Goal: Information Seeking & Learning: Learn about a topic

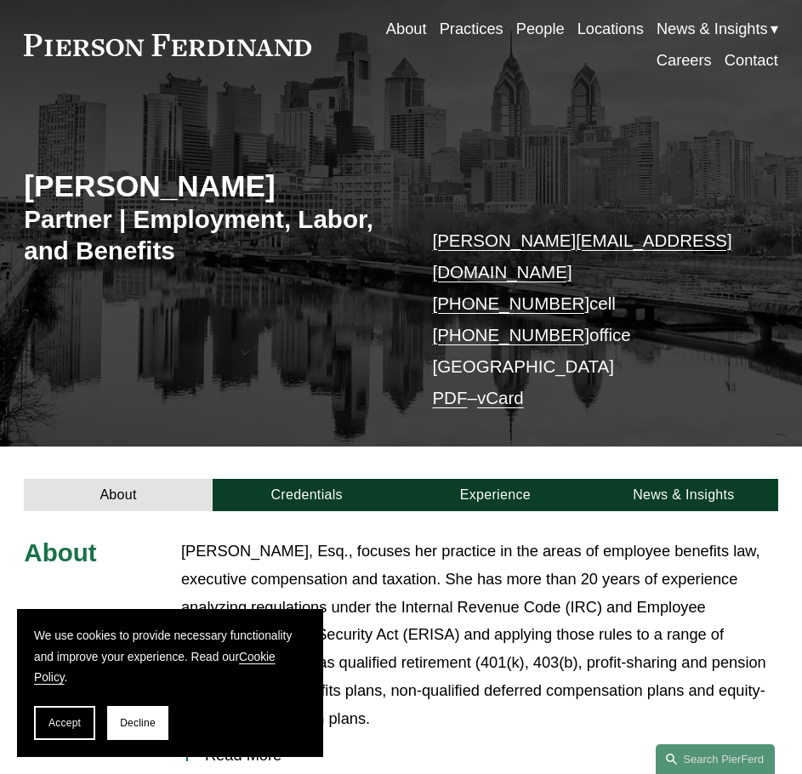
scroll to position [85, 0]
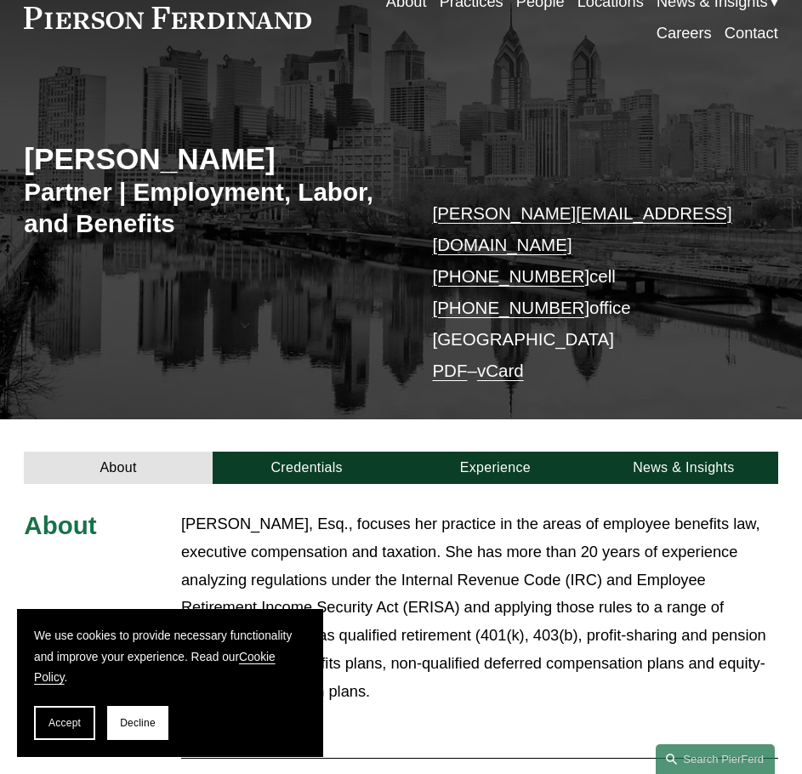
click at [78, 716] on button "Accept" at bounding box center [64, 723] width 61 height 34
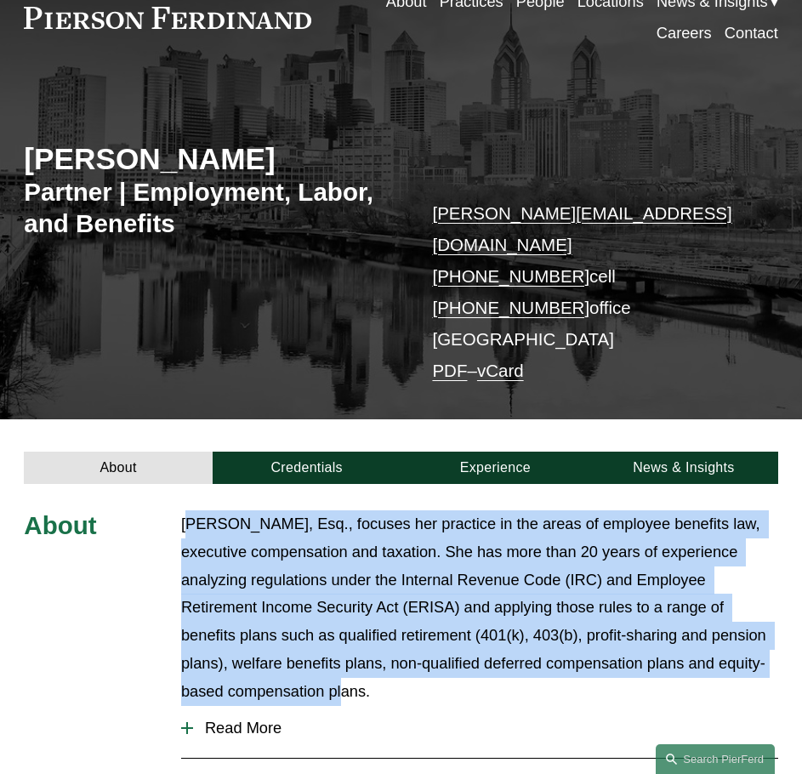
drag, startPoint x: 192, startPoint y: 499, endPoint x: 229, endPoint y: 670, distance: 174.8
click at [229, 670] on p "[PERSON_NAME], Esq., focuses her practice in the areas of employee benefits law…" at bounding box center [479, 608] width 597 height 196
click at [226, 719] on span "Read More" at bounding box center [485, 728] width 585 height 19
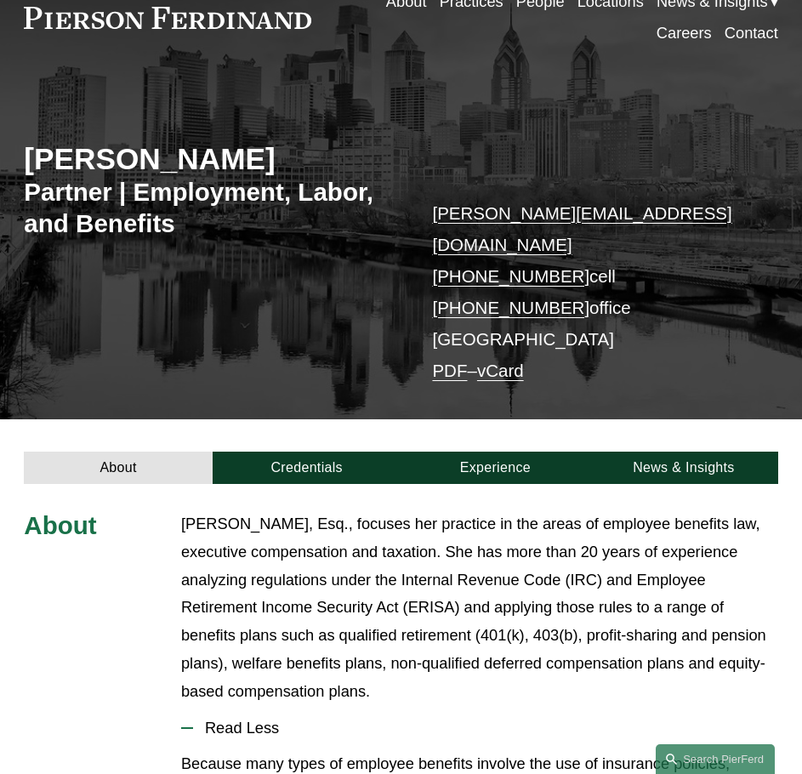
click at [186, 510] on p "[PERSON_NAME], Esq., focuses her practice in the areas of employee benefits law…" at bounding box center [479, 608] width 597 height 196
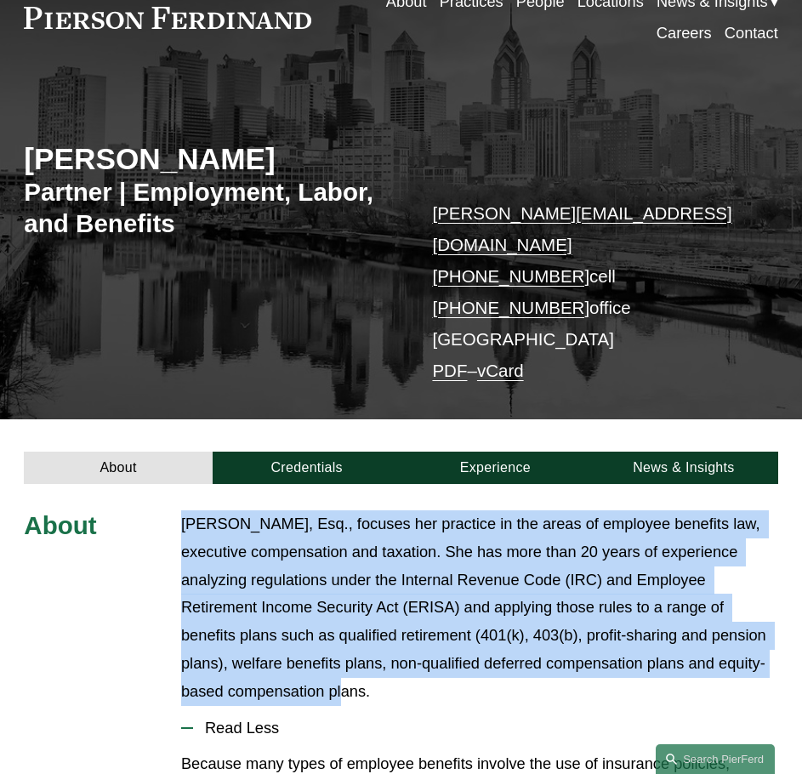
drag, startPoint x: 191, startPoint y: 518, endPoint x: 252, endPoint y: 662, distance: 156.7
click at [252, 662] on p "[PERSON_NAME], Esq., focuses her practice in the areas of employee benefits law…" at bounding box center [479, 608] width 597 height 196
drag, startPoint x: 233, startPoint y: 602, endPoint x: 180, endPoint y: 497, distance: 117.9
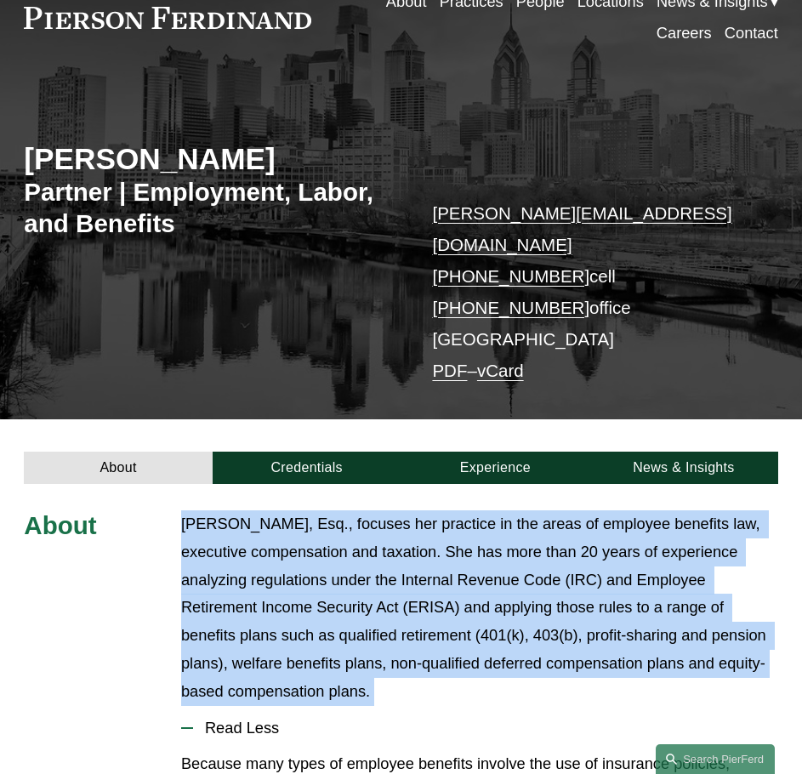
drag, startPoint x: 180, startPoint y: 497, endPoint x: 248, endPoint y: 667, distance: 183.2
click at [248, 667] on p "[PERSON_NAME], Esq., focuses her practice in the areas of employee benefits law…" at bounding box center [479, 608] width 597 height 196
drag, startPoint x: 213, startPoint y: 584, endPoint x: 173, endPoint y: 500, distance: 93.2
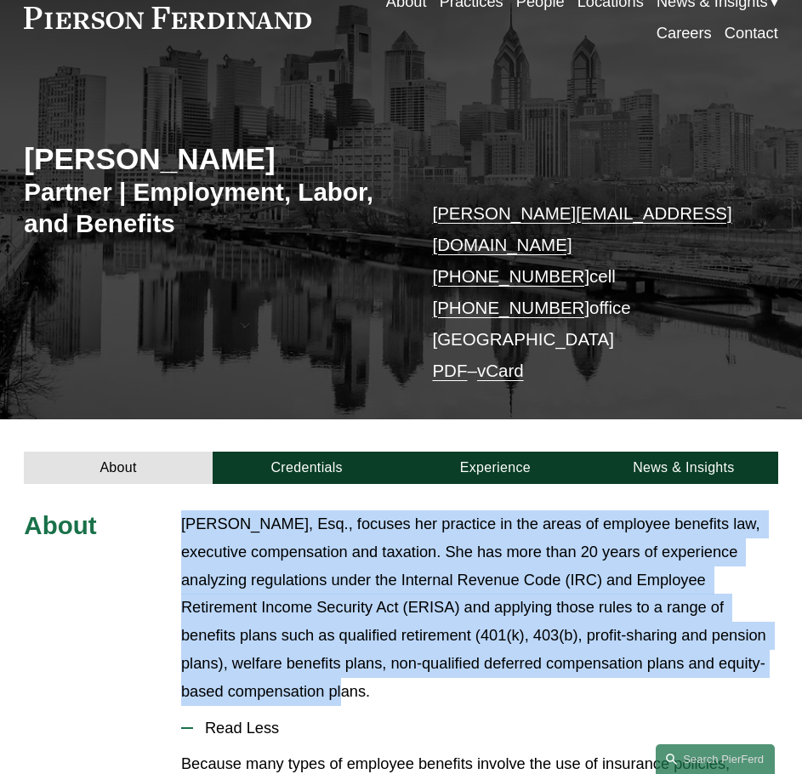
drag, startPoint x: 173, startPoint y: 500, endPoint x: 231, endPoint y: 670, distance: 179.6
click at [231, 670] on p "[PERSON_NAME], Esq., focuses her practice in the areas of employee benefits law…" at bounding box center [479, 608] width 597 height 196
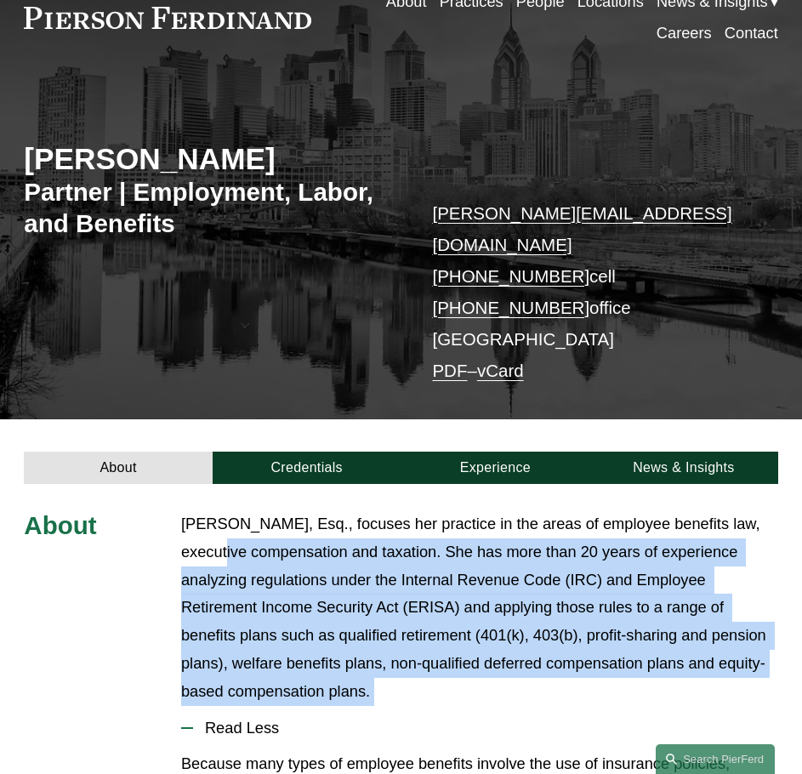
drag, startPoint x: 231, startPoint y: 670, endPoint x: 185, endPoint y: 515, distance: 161.7
click at [185, 516] on p "[PERSON_NAME], Esq., focuses her practice in the areas of employee benefits law…" at bounding box center [479, 608] width 597 height 196
click at [184, 515] on p "[PERSON_NAME], Esq., focuses her practice in the areas of employee benefits law…" at bounding box center [479, 608] width 597 height 196
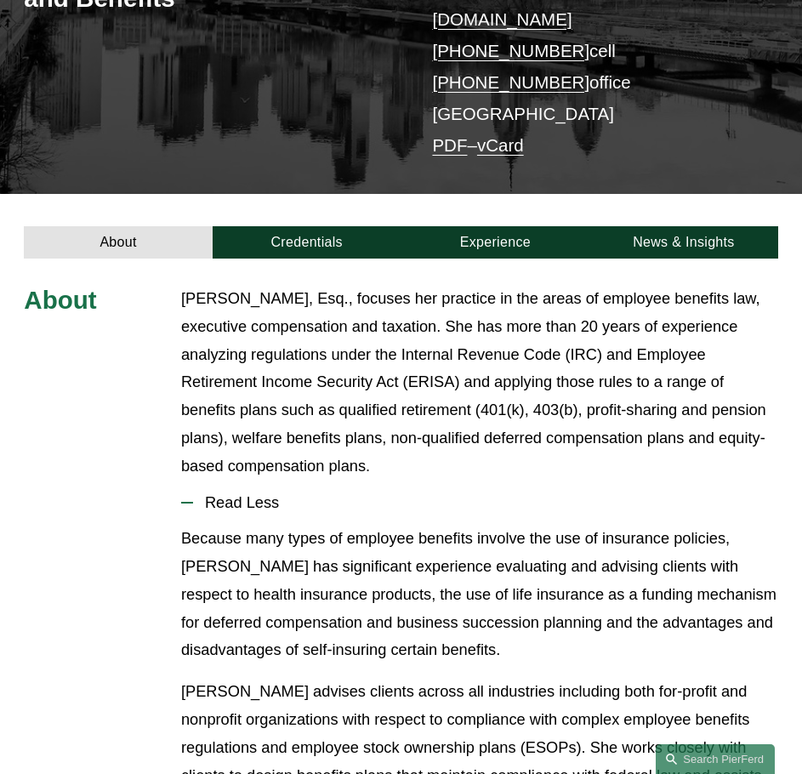
scroll to position [340, 0]
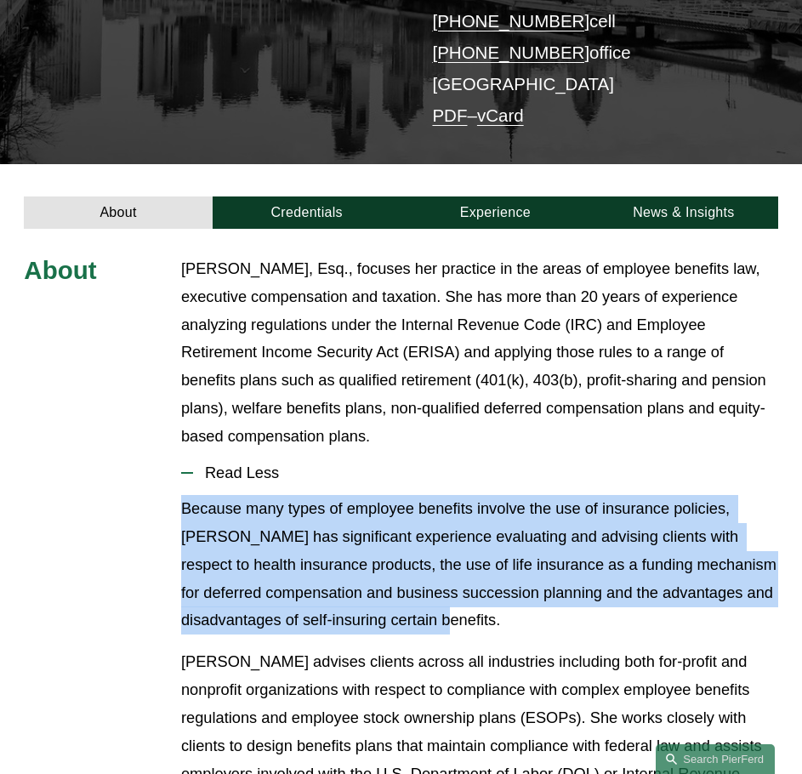
drag, startPoint x: 509, startPoint y: 597, endPoint x: 179, endPoint y: 487, distance: 348.5
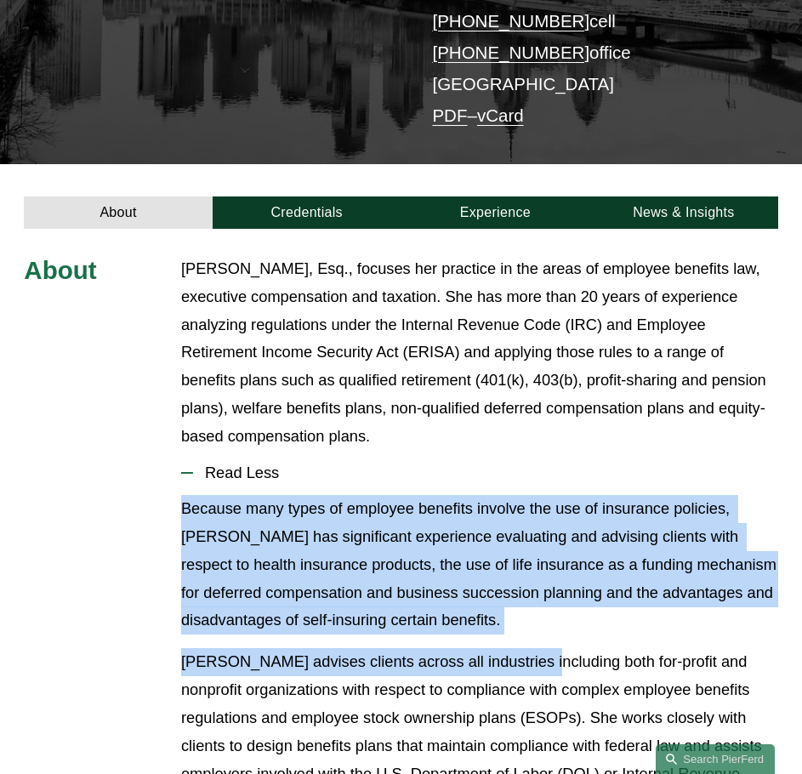
drag, startPoint x: 179, startPoint y: 487, endPoint x: 526, endPoint y: 609, distance: 368.4
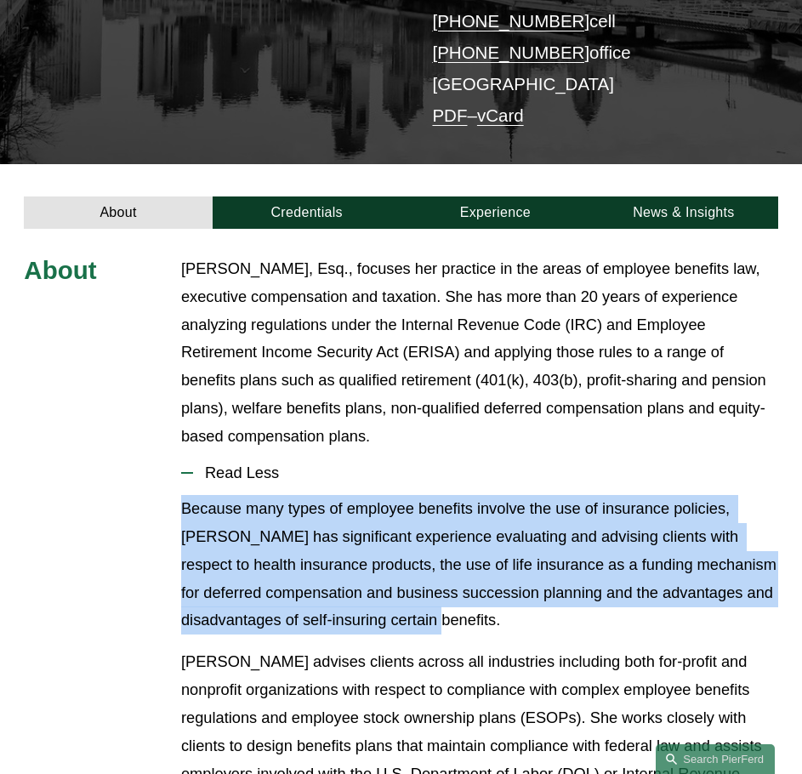
drag, startPoint x: 174, startPoint y: 481, endPoint x: 502, endPoint y: 591, distance: 345.3
click at [502, 591] on p "Because many types of employee benefits involve the use of insurance policies, …" at bounding box center [479, 564] width 597 height 139
drag, startPoint x: 502, startPoint y: 591, endPoint x: 191, endPoint y: 480, distance: 329.5
click at [191, 495] on p "Because many types of employee benefits involve the use of insurance policies, …" at bounding box center [479, 564] width 597 height 139
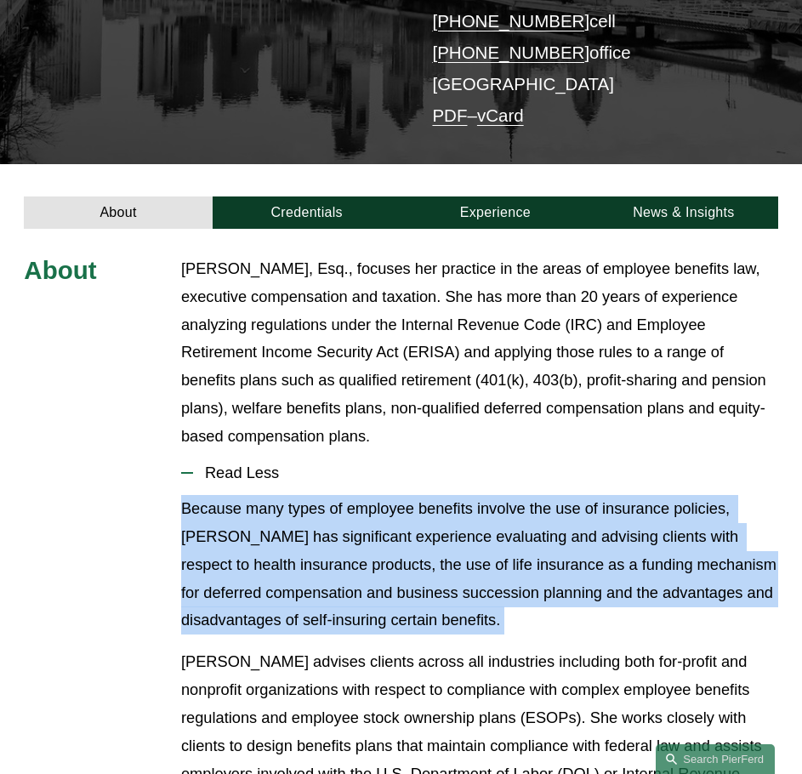
click at [191, 495] on p "Because many types of employee benefits involve the use of insurance policies, …" at bounding box center [479, 564] width 597 height 139
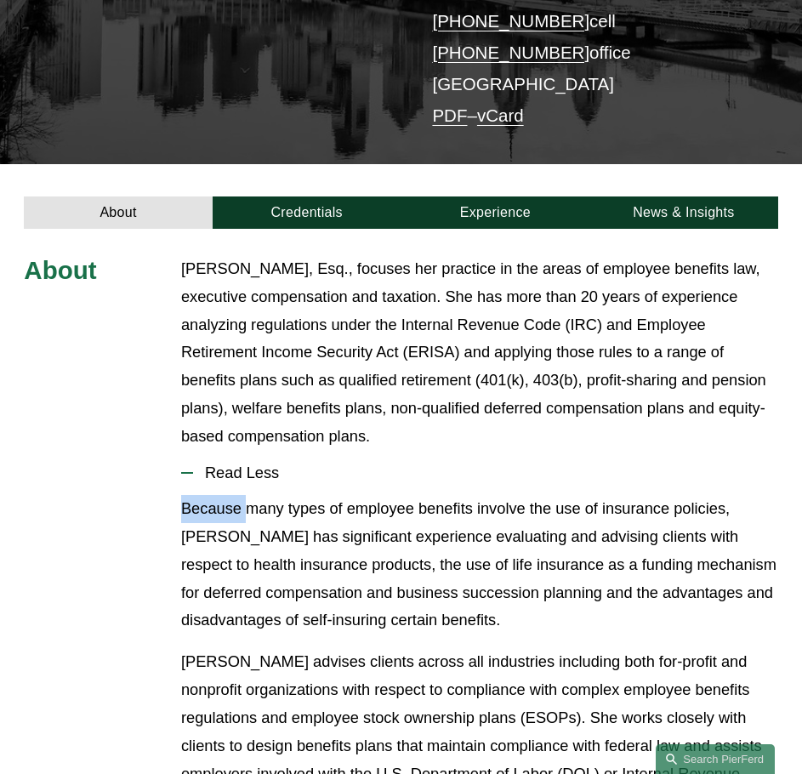
click at [191, 495] on p "Because many types of employee benefits involve the use of insurance policies, …" at bounding box center [479, 564] width 597 height 139
